Goal: Information Seeking & Learning: Find specific page/section

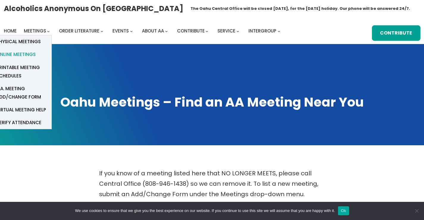
click at [23, 52] on span "Online Meetings" at bounding box center [15, 54] width 39 height 8
click at [26, 69] on span "Printable Meeting Schedules" at bounding box center [21, 71] width 51 height 17
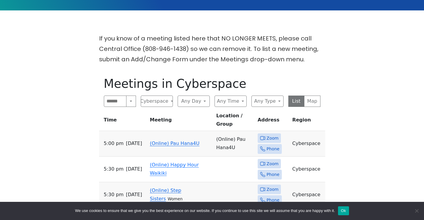
scroll to position [60, 0]
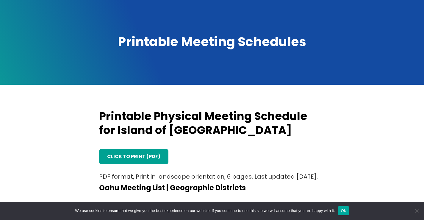
scroll to position [149, 0]
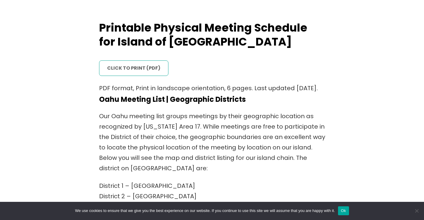
click at [154, 71] on link "click to print (PDF)" at bounding box center [134, 67] width 70 height 15
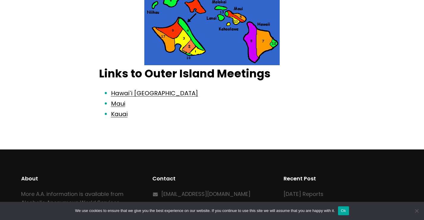
scroll to position [447, 0]
